Goal: Navigation & Orientation: Find specific page/section

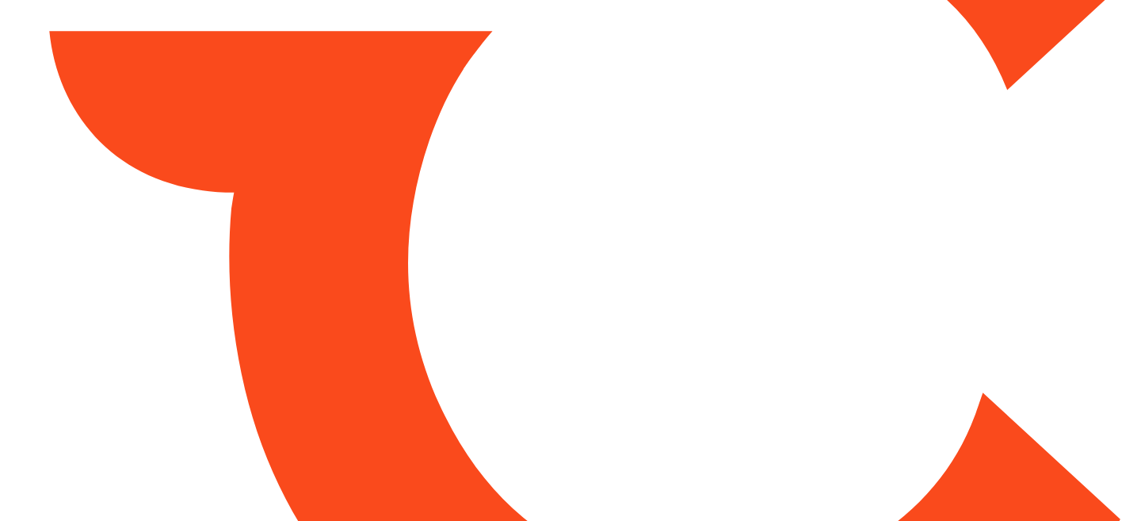
type input "*****"
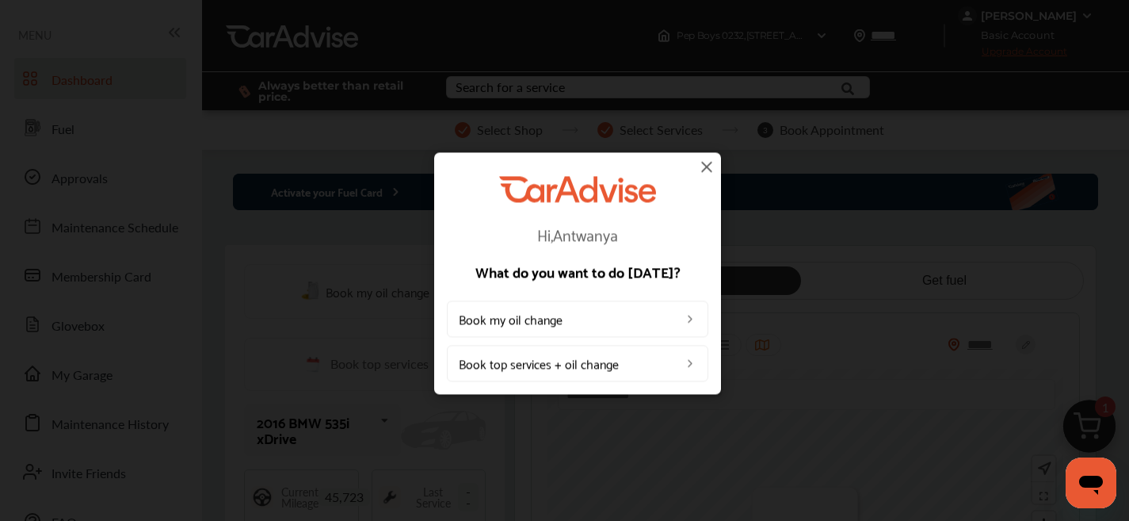
click at [716, 167] on div "Hi, Antwanya What do you want to do [DATE]? Book my oil change Book top service…" at bounding box center [577, 273] width 287 height 242
click at [705, 168] on img at bounding box center [707, 166] width 19 height 19
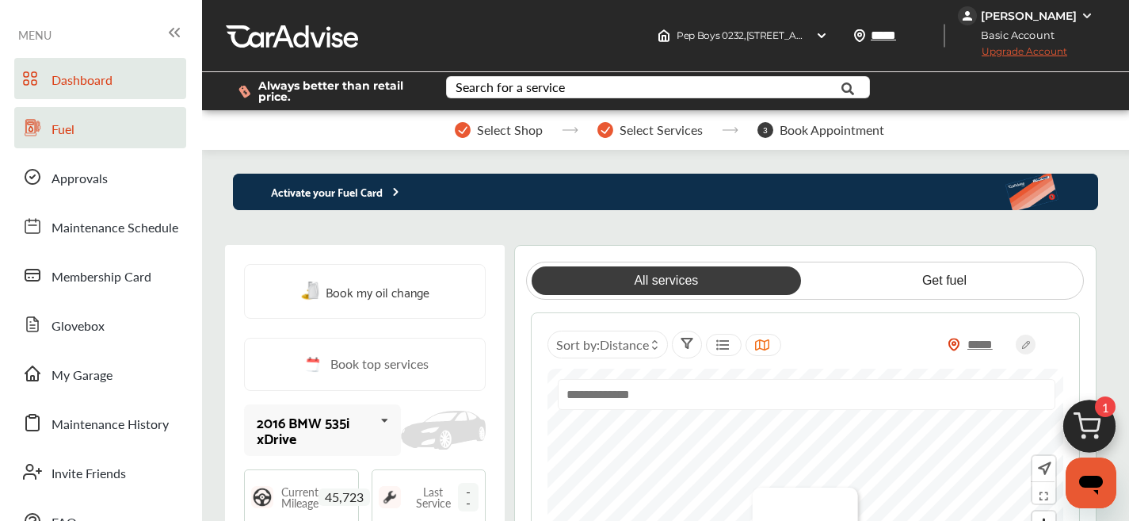
click at [79, 138] on link "Fuel" at bounding box center [100, 127] width 172 height 41
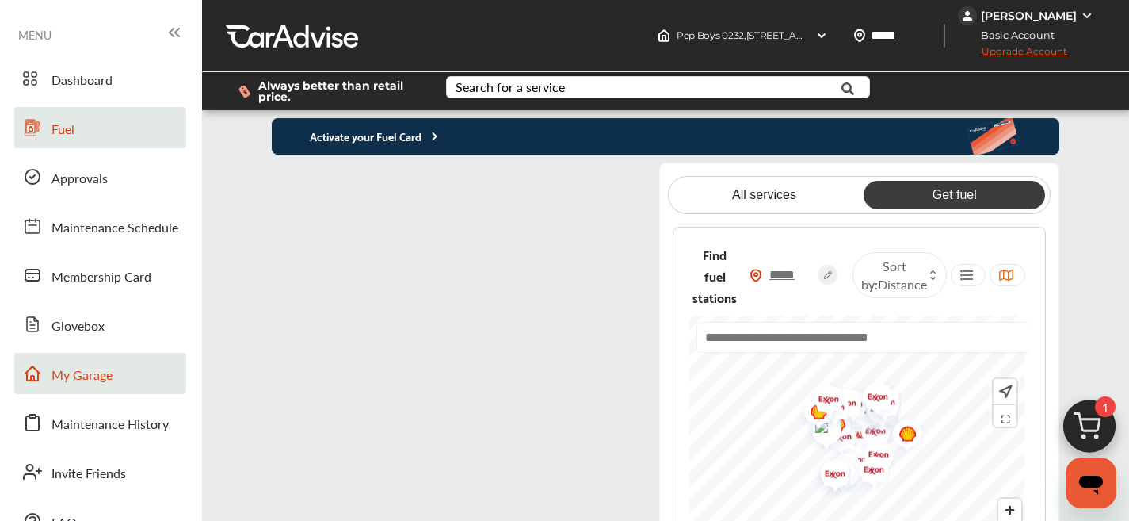
click at [87, 367] on span "My Garage" at bounding box center [82, 375] width 61 height 21
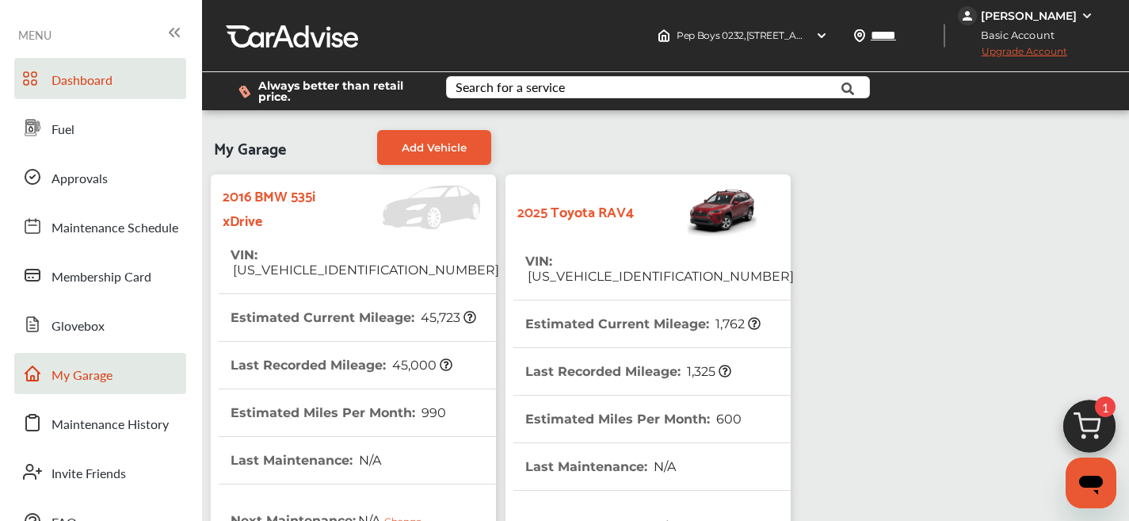
click at [84, 77] on span "Dashboard" at bounding box center [82, 81] width 61 height 21
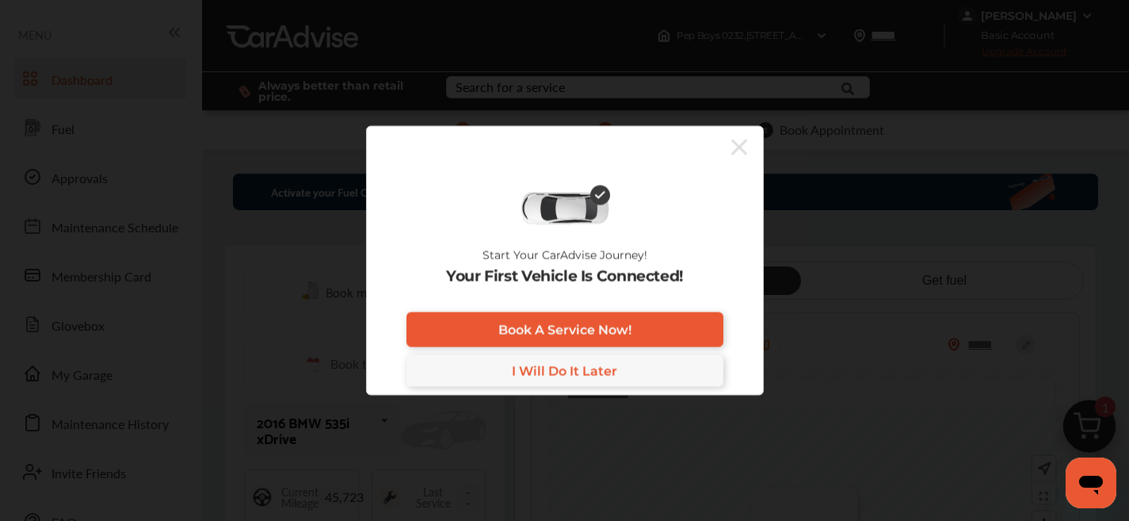
click at [738, 147] on icon at bounding box center [740, 147] width 16 height 16
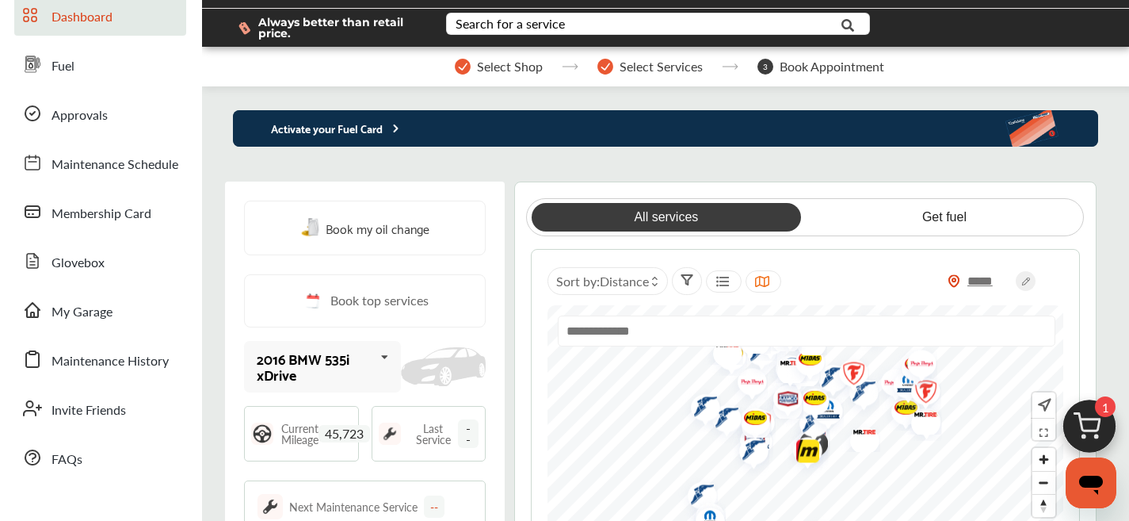
scroll to position [227, 0]
